Goal: Find contact information: Find contact information

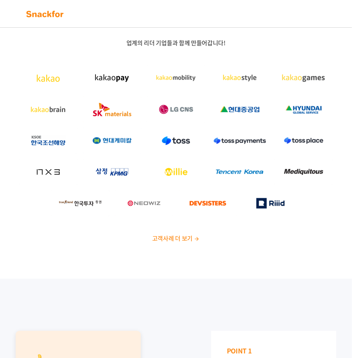
click at [171, 234] on span "고객사례 더 보기" at bounding box center [172, 238] width 40 height 9
click at [42, 14] on img at bounding box center [44, 14] width 41 height 10
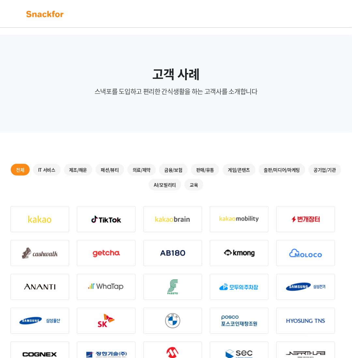
click at [270, 190] on div "전체 IT 서비스 제조/해운 패션/뷰티 의료/제약 금융/보험 판매/유통 게임/콘텐츠 출판/미디어/마케팅 공기업/기관 AI/모빌리티 교육" at bounding box center [175, 177] width 331 height 27
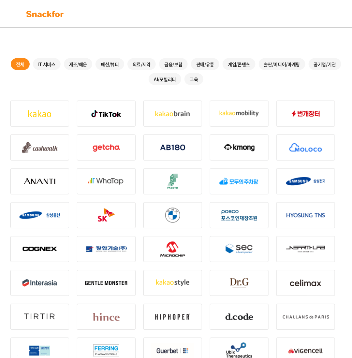
scroll to position [40, 0]
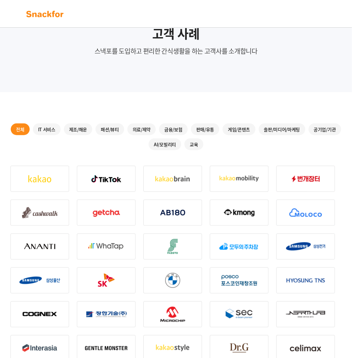
click at [115, 179] on img at bounding box center [106, 179] width 59 height 26
click at [279, 166] on img at bounding box center [305, 179] width 59 height 26
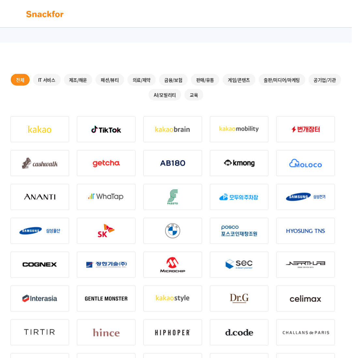
scroll to position [8, 0]
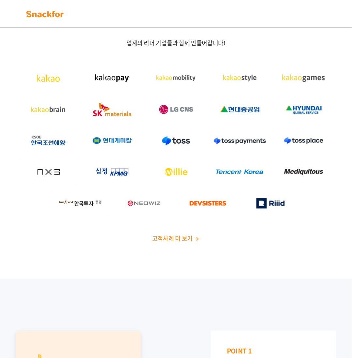
scroll to position [163, 0]
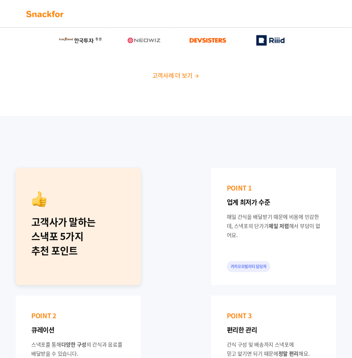
click at [175, 237] on div "고객사가 말하는 스낵포 5가지 추천 포인트 POINT 1 업계 최저가 수준 매일 간식을 배달받기 때문에 비용에 민감한데, 스낵포의 단가가 제일…" at bounding box center [175, 354] width 331 height 383
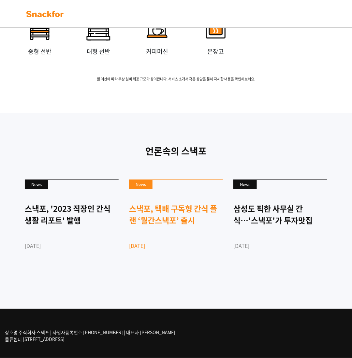
scroll to position [1744, 0]
click at [184, 271] on link "News 스낵포, 택배 구독형 간식 플랜 ‘월간스낵포’ 출시 [DATE]" at bounding box center [176, 225] width 94 height 93
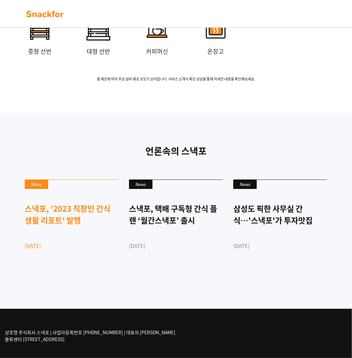
click at [40, 203] on div "스낵포, '2023 직장인 간식 생활 리포트' 발행" at bounding box center [72, 214] width 94 height 23
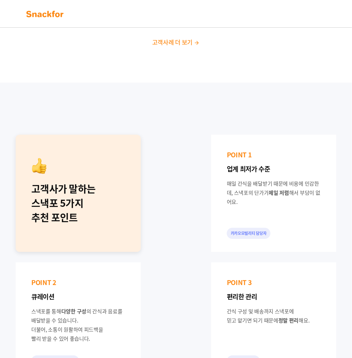
scroll to position [0, 0]
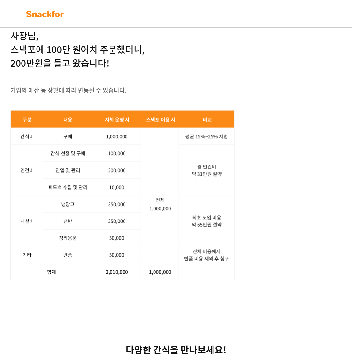
click at [286, 273] on div "사장님, 스낵포에 100만 원어치 주문했더니, 200만원을 들고 왔습니다! 기업의 예산 등 상황에 따라 변동될 수 있습니다. 서비스 문의하기" at bounding box center [175, 154] width 331 height 251
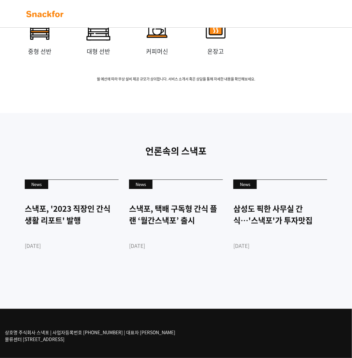
scroll to position [1744, 0]
drag, startPoint x: 140, startPoint y: 340, endPoint x: 144, endPoint y: 315, distance: 26.0
click at [143, 317] on div "상호명 주식회사 스낵포 | 사업자등록번호 752-87-00835 | 대표자 이웅희 물류센터 경기도 광주시 추자동 303" at bounding box center [176, 333] width 352 height 49
click at [146, 310] on div "상호명 주식회사 스낵포 | 사업자등록번호 752-87-00835 | 대표자 이웅희 물류센터 경기도 광주시 추자동 303" at bounding box center [176, 333] width 352 height 49
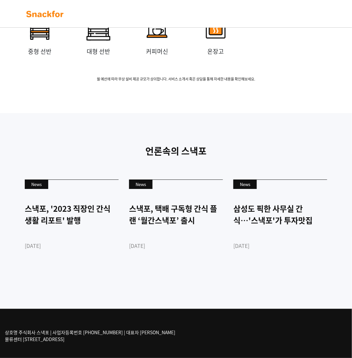
click at [182, 345] on div "상호명 주식회사 스낵포 | 사업자등록번호 752-87-00835 | 대표자 이웅희 물류센터 경기도 광주시 추자동 303" at bounding box center [176, 333] width 352 height 49
drag, startPoint x: 124, startPoint y: 339, endPoint x: 84, endPoint y: 319, distance: 44.8
click at [84, 319] on div "상호명 주식회사 스낵포 | 사업자등록번호 752-87-00835 | 대표자 이웅희 물류센터 경기도 광주시 추자동 303" at bounding box center [176, 333] width 352 height 49
drag, startPoint x: 41, startPoint y: 341, endPoint x: 82, endPoint y: 343, distance: 41.7
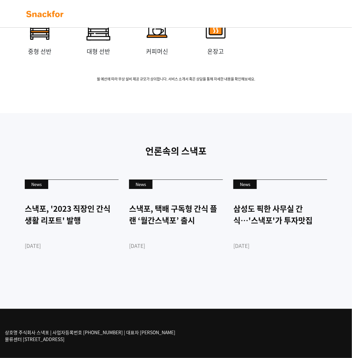
click at [73, 343] on div "상호명 주식회사 스낵포 | 사업자등록번호 752-87-00835 | 대표자 이웅희 물류센터 경기도 광주시 추자동 303" at bounding box center [176, 333] width 352 height 49
click at [86, 343] on div "상호명 주식회사 스낵포 | 사업자등록번호 752-87-00835 | 대표자 이웅희 물류센터 경기도 광주시 추자동 303" at bounding box center [98, 336] width 186 height 24
drag, startPoint x: 89, startPoint y: 342, endPoint x: 85, endPoint y: 331, distance: 11.7
click at [86, 333] on p "상호명 주식회사 스낵포 | 사업자등록번호 752-87-00835 | 대표자 이웅희 물류센터 경기도 광주시 추자동 303" at bounding box center [90, 336] width 170 height 14
click at [80, 322] on div "상호명 주식회사 스낵포 | 사업자등록번호 752-87-00835 | 대표자 이웅희 물류센터 경기도 광주시 추자동 303" at bounding box center [176, 333] width 352 height 49
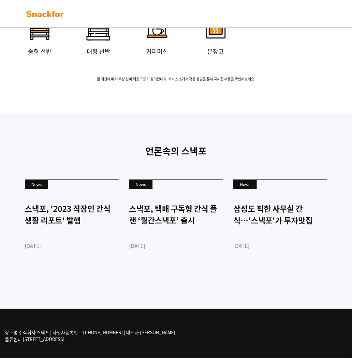
drag, startPoint x: 24, startPoint y: 339, endPoint x: 74, endPoint y: 338, distance: 50.2
click at [74, 338] on p "상호명 주식회사 스낵포 | 사업자등록번호 752-87-00835 | 대표자 이웅희 물류센터 경기도 광주시 추자동 303" at bounding box center [90, 336] width 170 height 14
copy p "경기도 광주시 추자동 303"
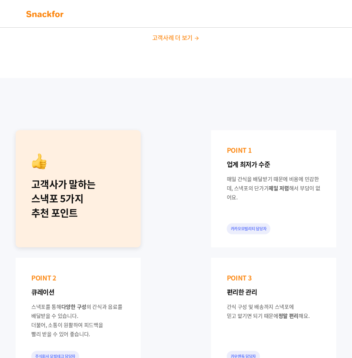
scroll to position [0, 0]
